Goal: Information Seeking & Learning: Learn about a topic

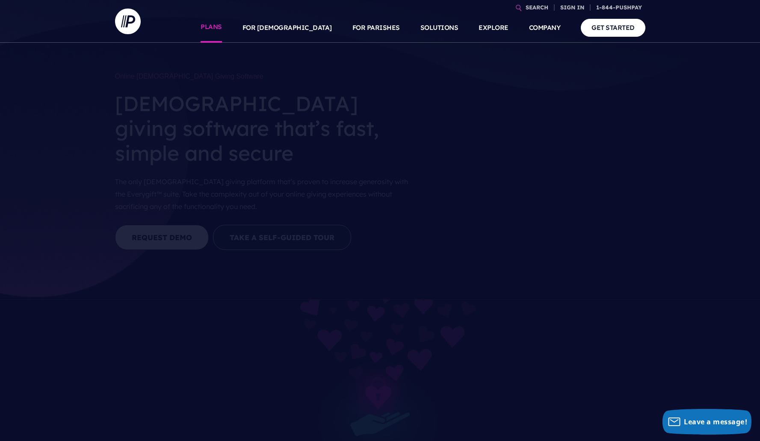
click at [222, 27] on link "PLANS" at bounding box center [211, 28] width 21 height 30
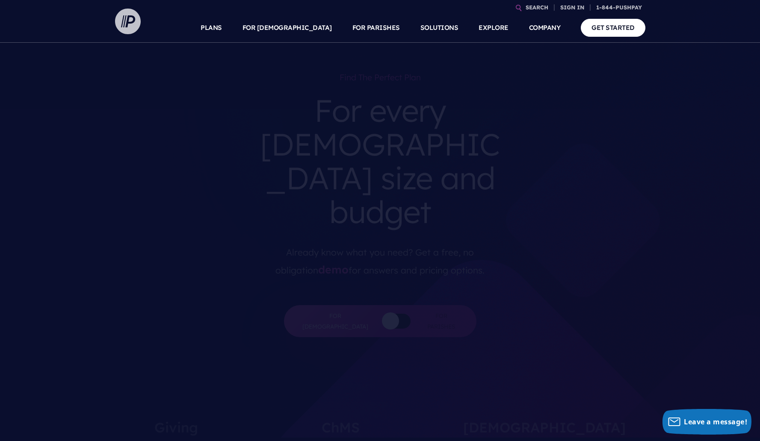
click at [119, 23] on img at bounding box center [128, 22] width 26 height 26
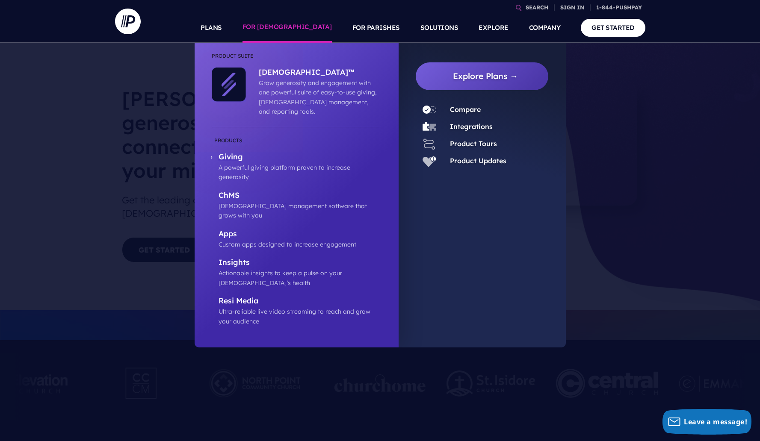
click at [230, 152] on p "Giving" at bounding box center [300, 157] width 163 height 11
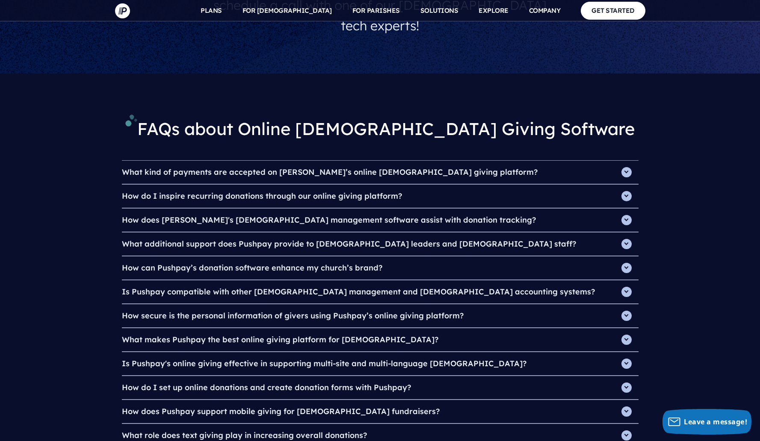
scroll to position [2845, 0]
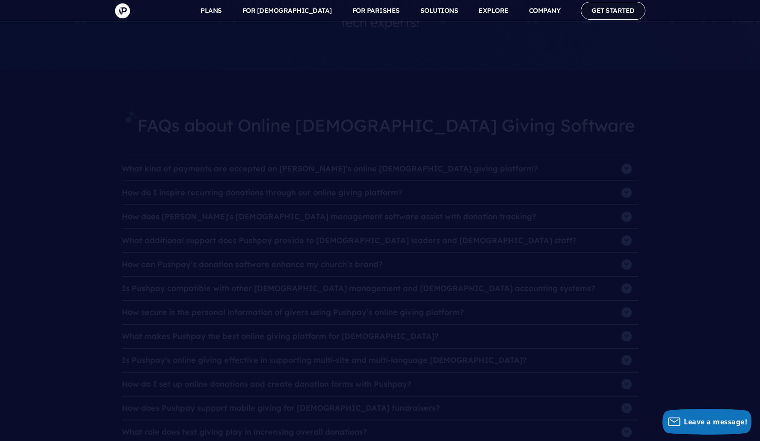
click at [603, 11] on link "GET STARTED" at bounding box center [613, 11] width 65 height 18
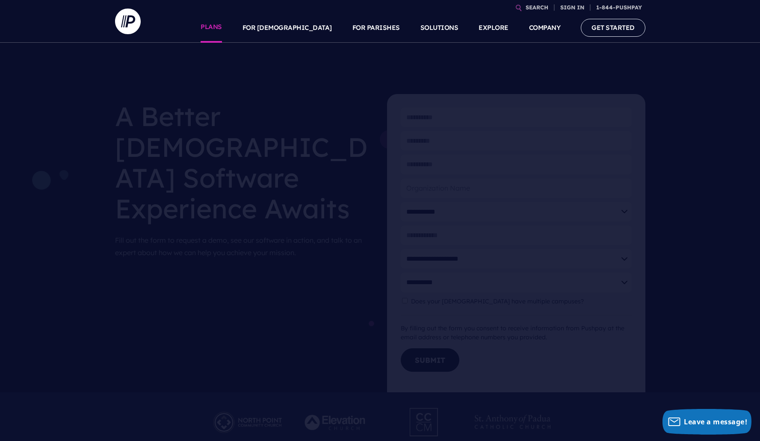
click at [222, 30] on link "PLANS" at bounding box center [211, 28] width 21 height 30
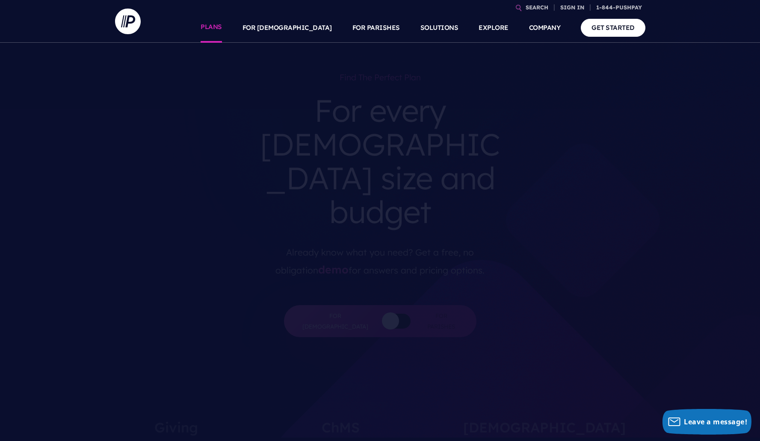
click at [222, 26] on link "PLANS" at bounding box center [211, 28] width 21 height 30
click at [532, 8] on link "SEARCH" at bounding box center [537, 7] width 30 height 15
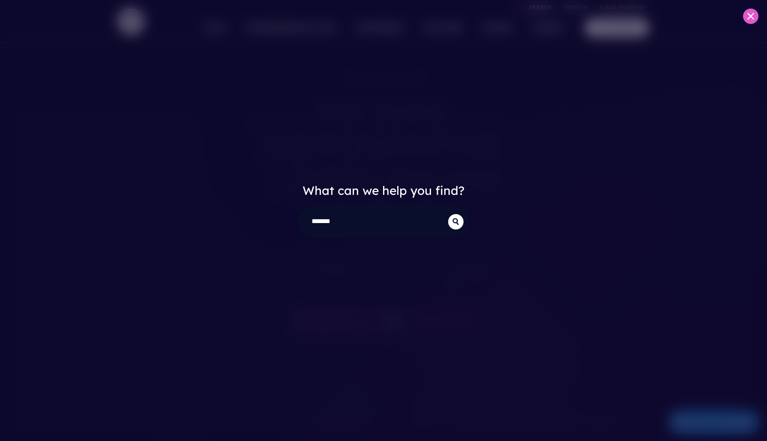
type input "*******"
click at [448, 214] on button "submit" at bounding box center [455, 221] width 15 height 15
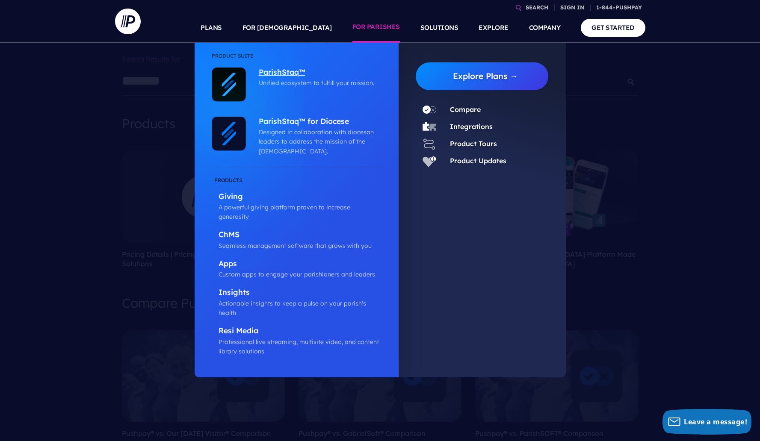
click at [281, 72] on p "ParishStaq™" at bounding box center [318, 73] width 118 height 11
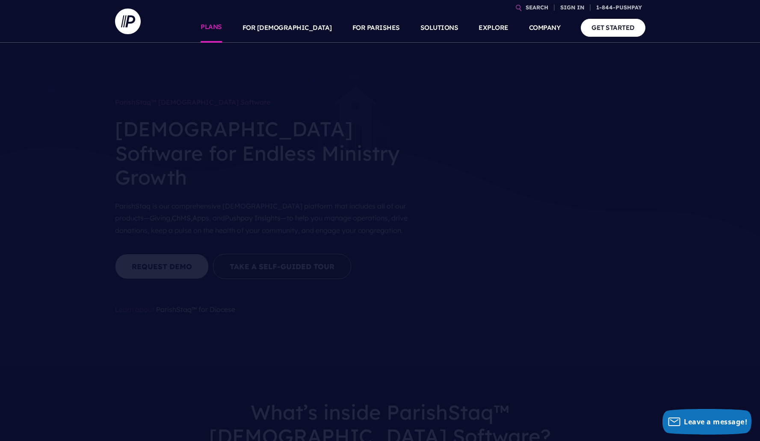
click at [222, 28] on link "PLANS" at bounding box center [211, 28] width 21 height 30
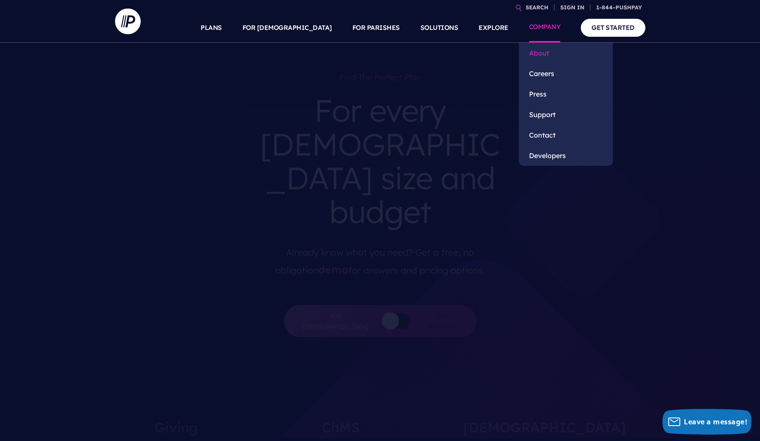
click at [541, 53] on link "About" at bounding box center [566, 53] width 94 height 21
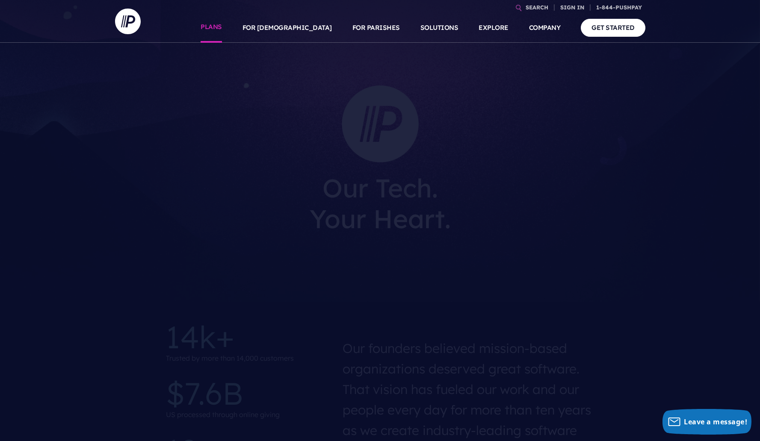
click at [222, 28] on link "PLANS" at bounding box center [211, 28] width 21 height 30
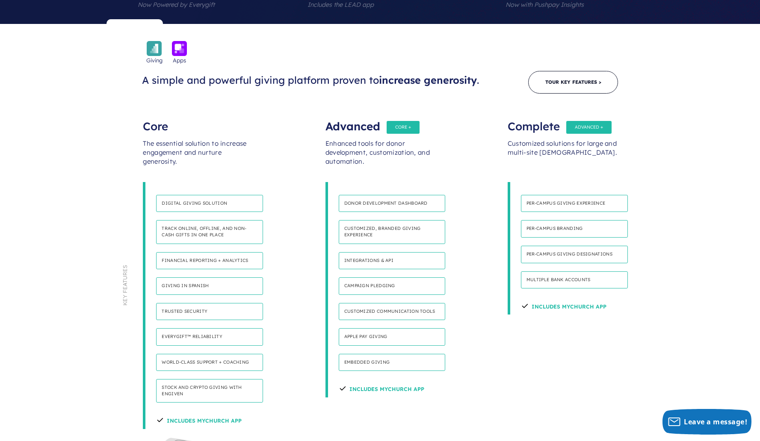
scroll to position [453, 0]
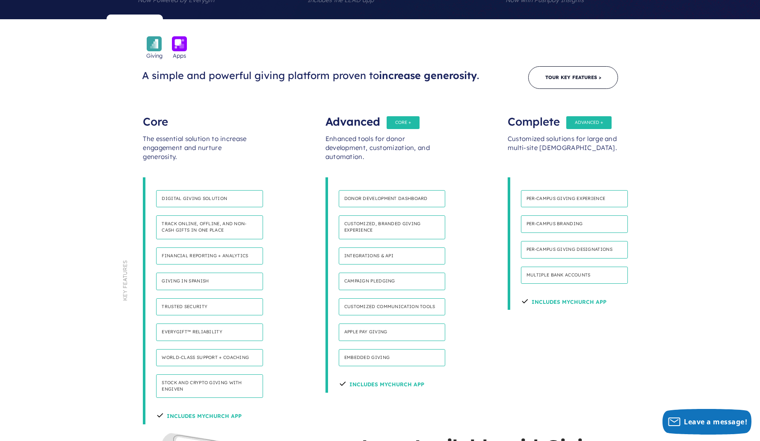
click at [286, 109] on div "Core The essential solution to increase engagement and nurture generosity. Digi…" at bounding box center [198, 267] width 182 height 316
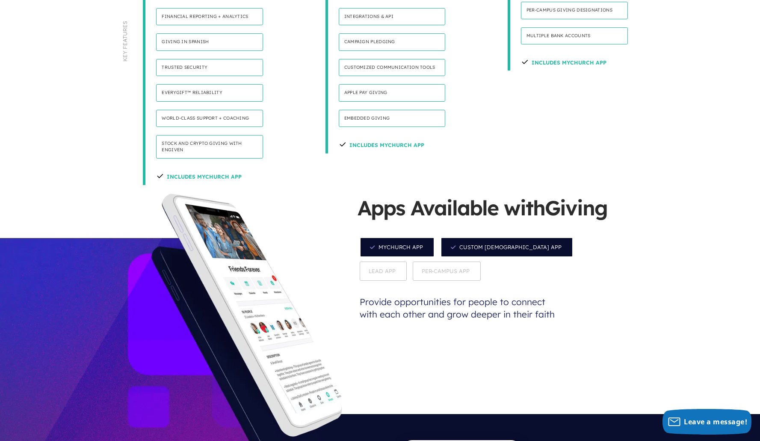
scroll to position [709, 0]
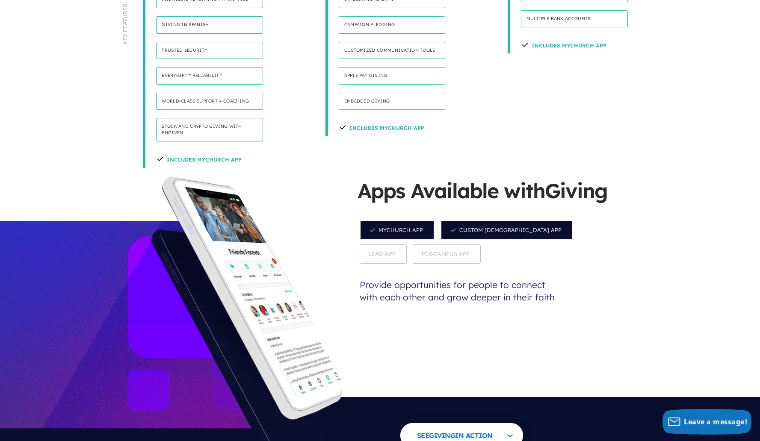
click at [453, 220] on span "Custom Church App" at bounding box center [507, 230] width 133 height 20
click at [402, 220] on span "MyChurch App" at bounding box center [397, 230] width 75 height 20
click at [615, 386] on div "Apps Available with Giving MyChurch App Custom Church App Lead App Per-Campus A…" at bounding box center [548, 324] width 380 height 295
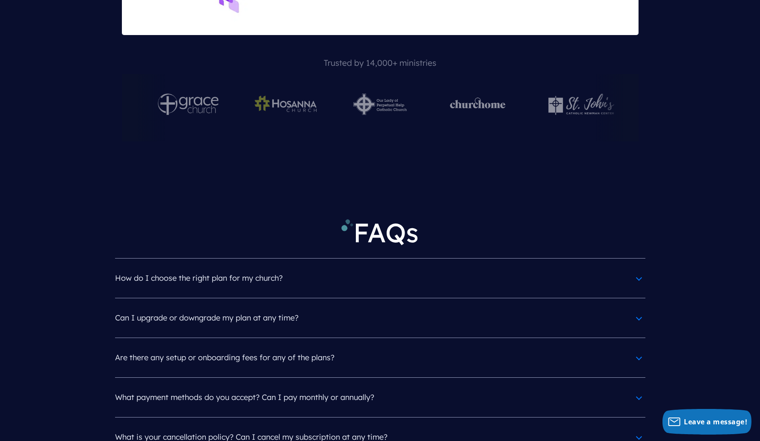
scroll to position [3738, 0]
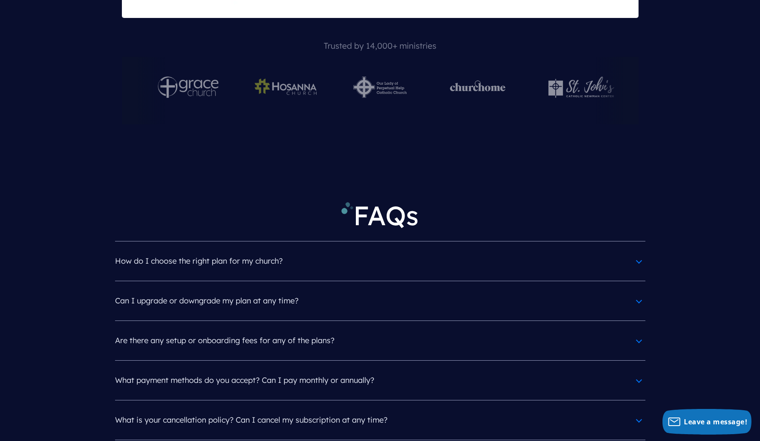
click at [637, 330] on h4 "Are there any setup or onboarding fees for any of the plans?" at bounding box center [380, 341] width 530 height 22
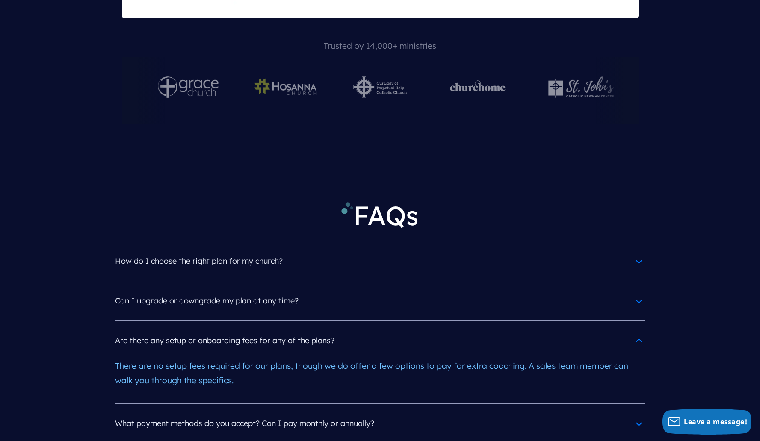
click at [637, 330] on h4 "Are there any setup or onboarding fees for any of the plans?" at bounding box center [380, 341] width 530 height 22
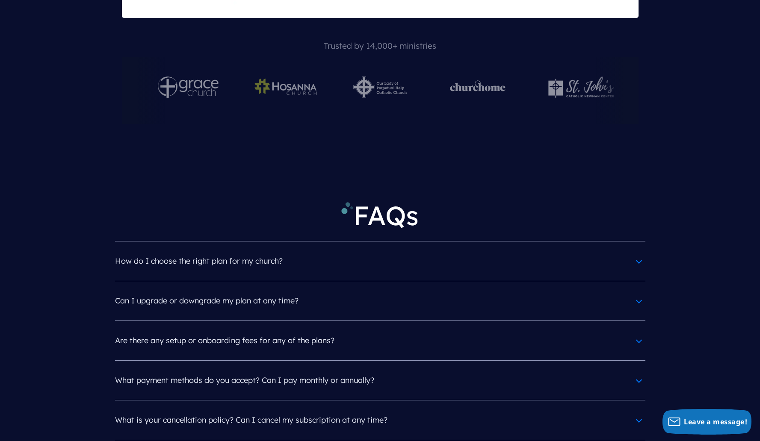
click at [638, 370] on h4 "What payment methods do you accept? Can I pay monthly or annually?" at bounding box center [380, 381] width 530 height 22
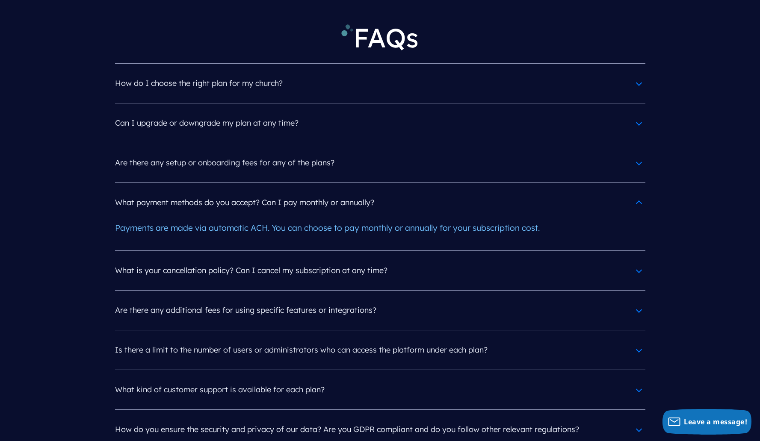
scroll to position [3926, 0]
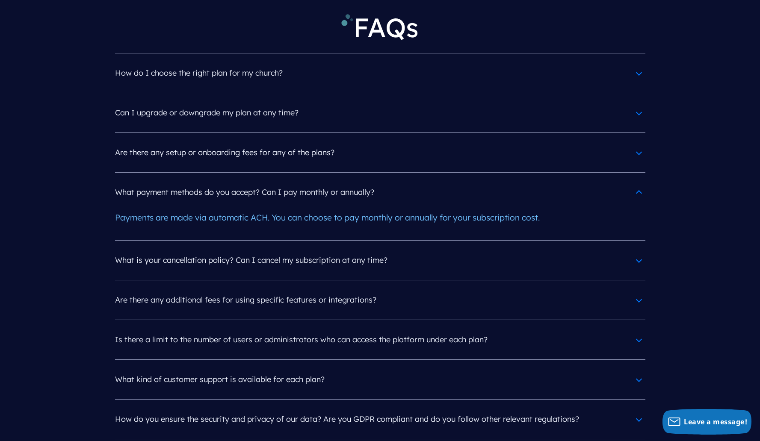
click at [632, 249] on h4 "What is your cancellation policy? Can I cancel my subscription at any time?" at bounding box center [380, 260] width 530 height 22
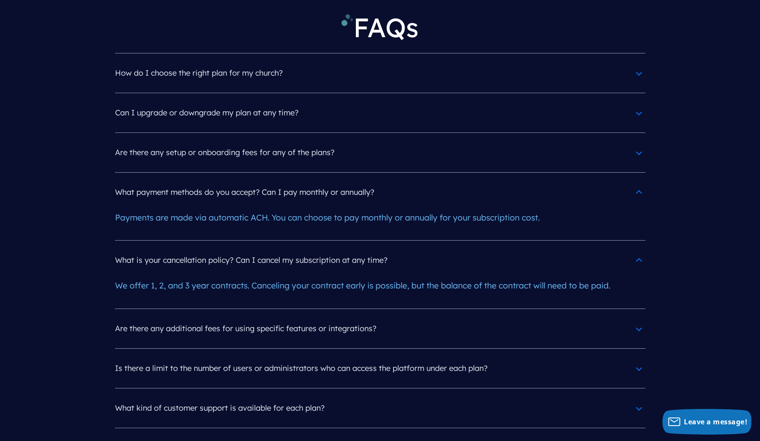
click at [636, 318] on h4 "Are there any additional fees for using specific features or integrations?" at bounding box center [380, 329] width 530 height 22
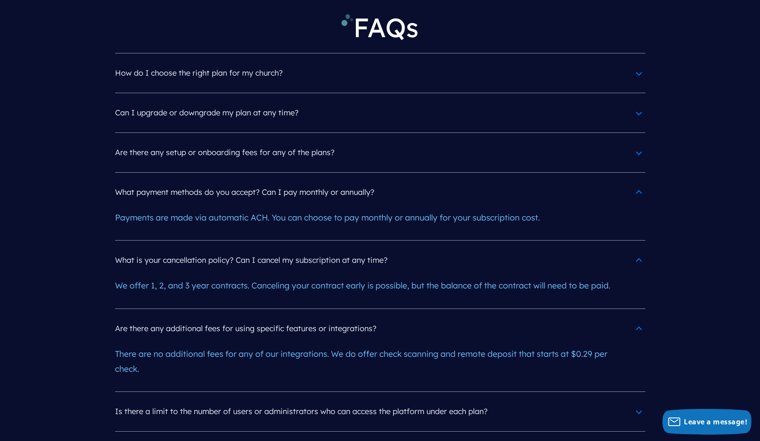
click at [636, 318] on h4 "Are there any additional fees for using specific features or integrations?" at bounding box center [380, 329] width 530 height 22
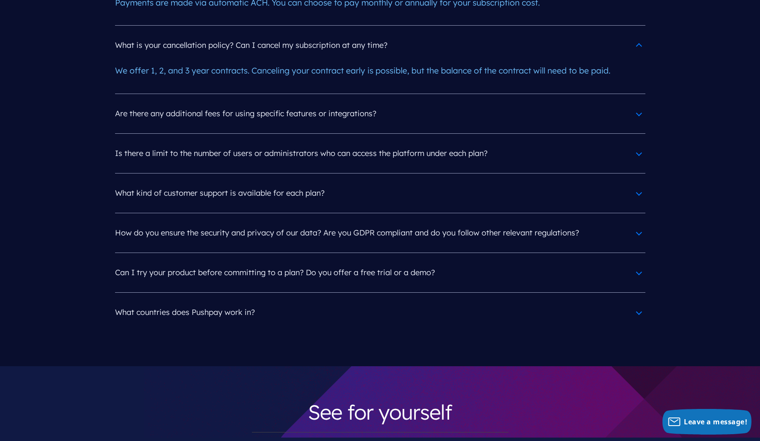
scroll to position [4166, 0]
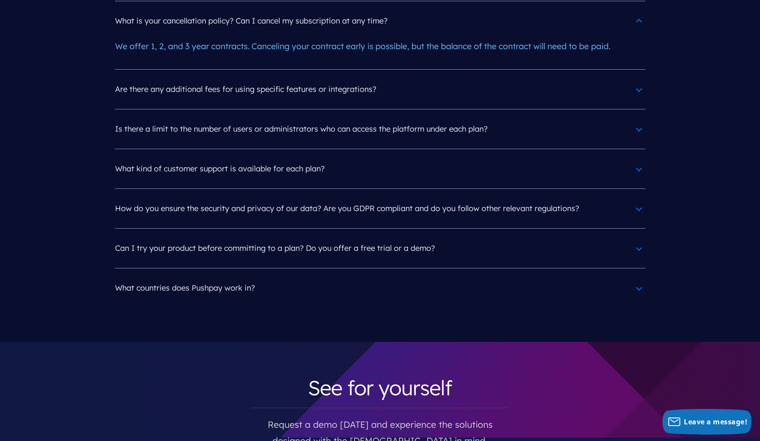
click at [636, 237] on h4 "Can I try your product before committing to a plan? Do you offer a free trial o…" at bounding box center [380, 248] width 530 height 22
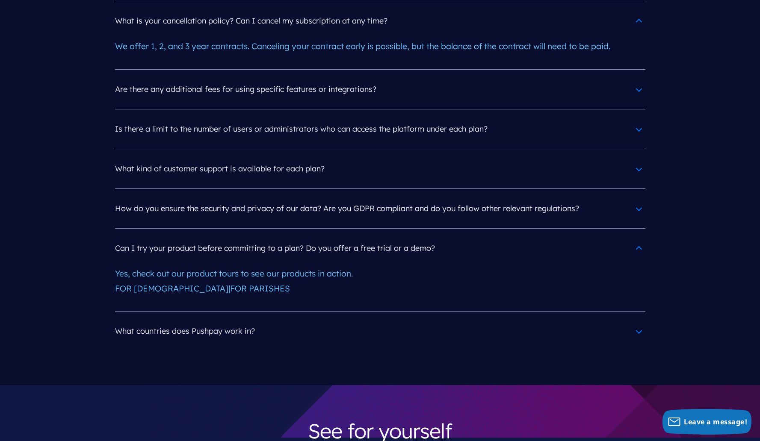
click at [636, 320] on h4 "What countries does Pushpay work in?" at bounding box center [380, 331] width 530 height 22
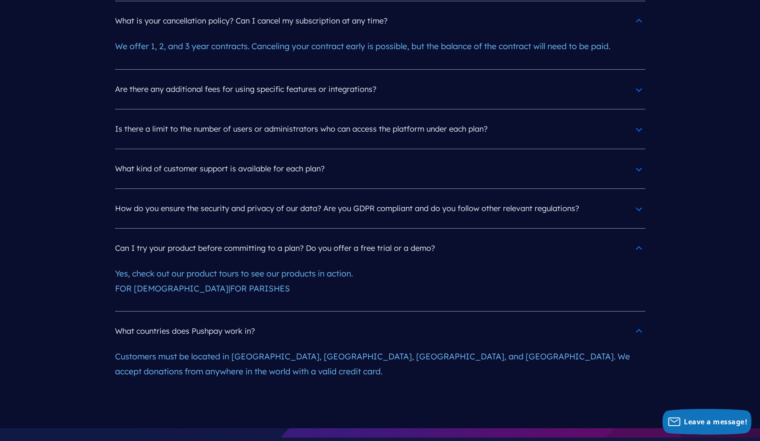
click at [636, 320] on h4 "What countries does Pushpay work in?" at bounding box center [380, 331] width 530 height 22
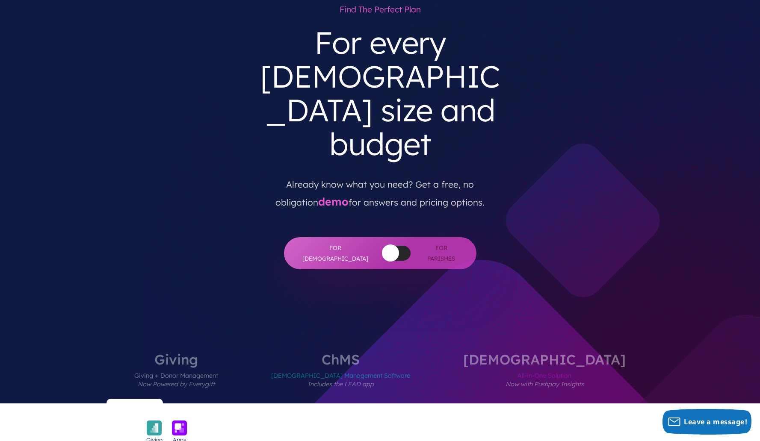
scroll to position [0, 0]
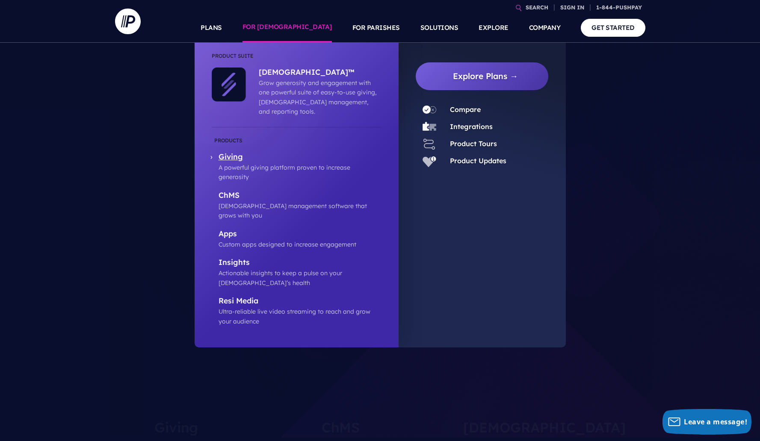
click at [231, 152] on p "Giving" at bounding box center [300, 157] width 163 height 11
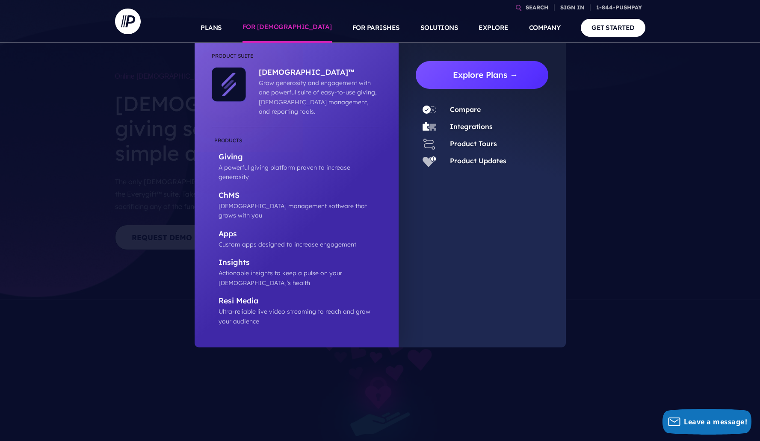
click at [491, 72] on link "Explore Plans →" at bounding box center [486, 75] width 126 height 28
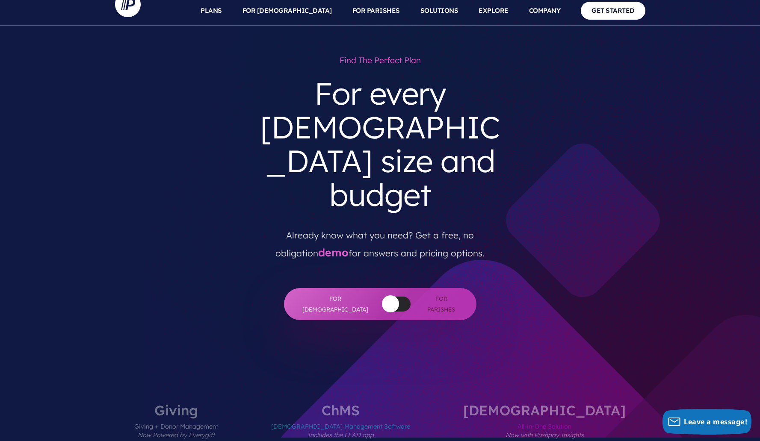
scroll to position [51, 0]
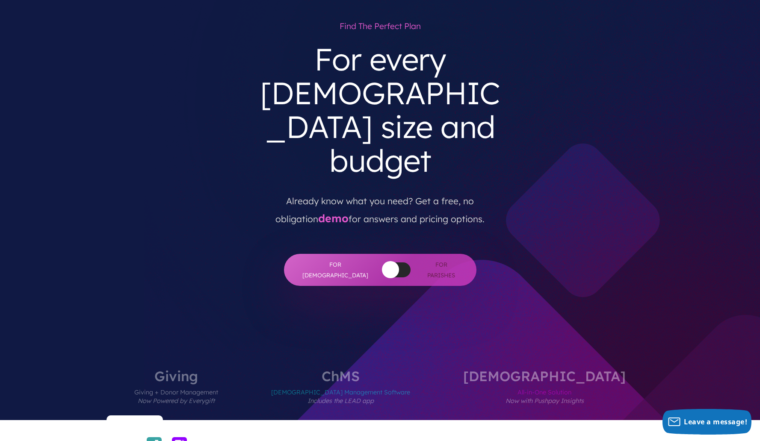
click at [243, 370] on label "Giving Giving + Donor Management Now Powered by Everygift" at bounding box center [176, 395] width 135 height 51
click at [163, 416] on div at bounding box center [135, 420] width 56 height 9
